Goal: Task Accomplishment & Management: Complete application form

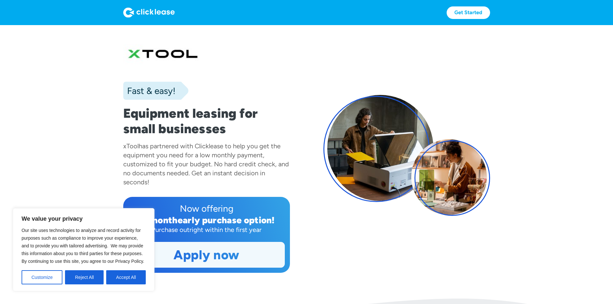
click at [125, 277] on button "Accept All" at bounding box center [126, 277] width 40 height 14
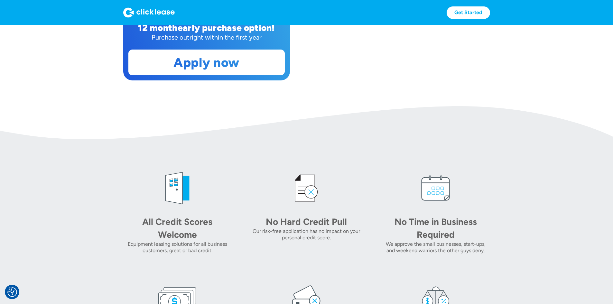
scroll to position [193, 0]
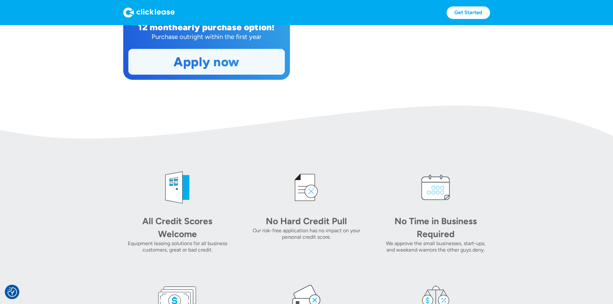
click at [200, 74] on link "Apply now" at bounding box center [207, 61] width 156 height 25
